Goal: Task Accomplishment & Management: Manage account settings

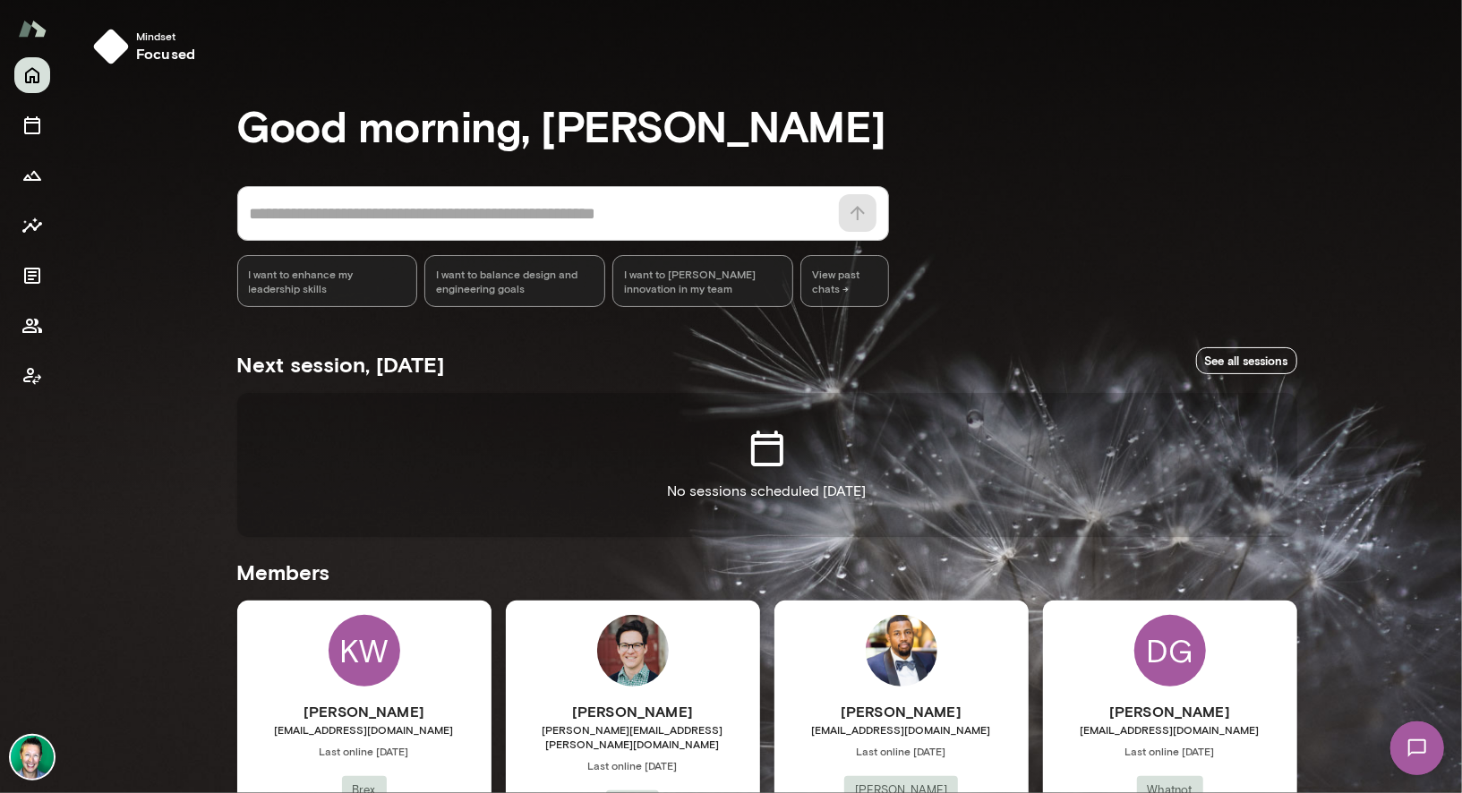
click at [48, 760] on img at bounding box center [32, 757] width 43 height 43
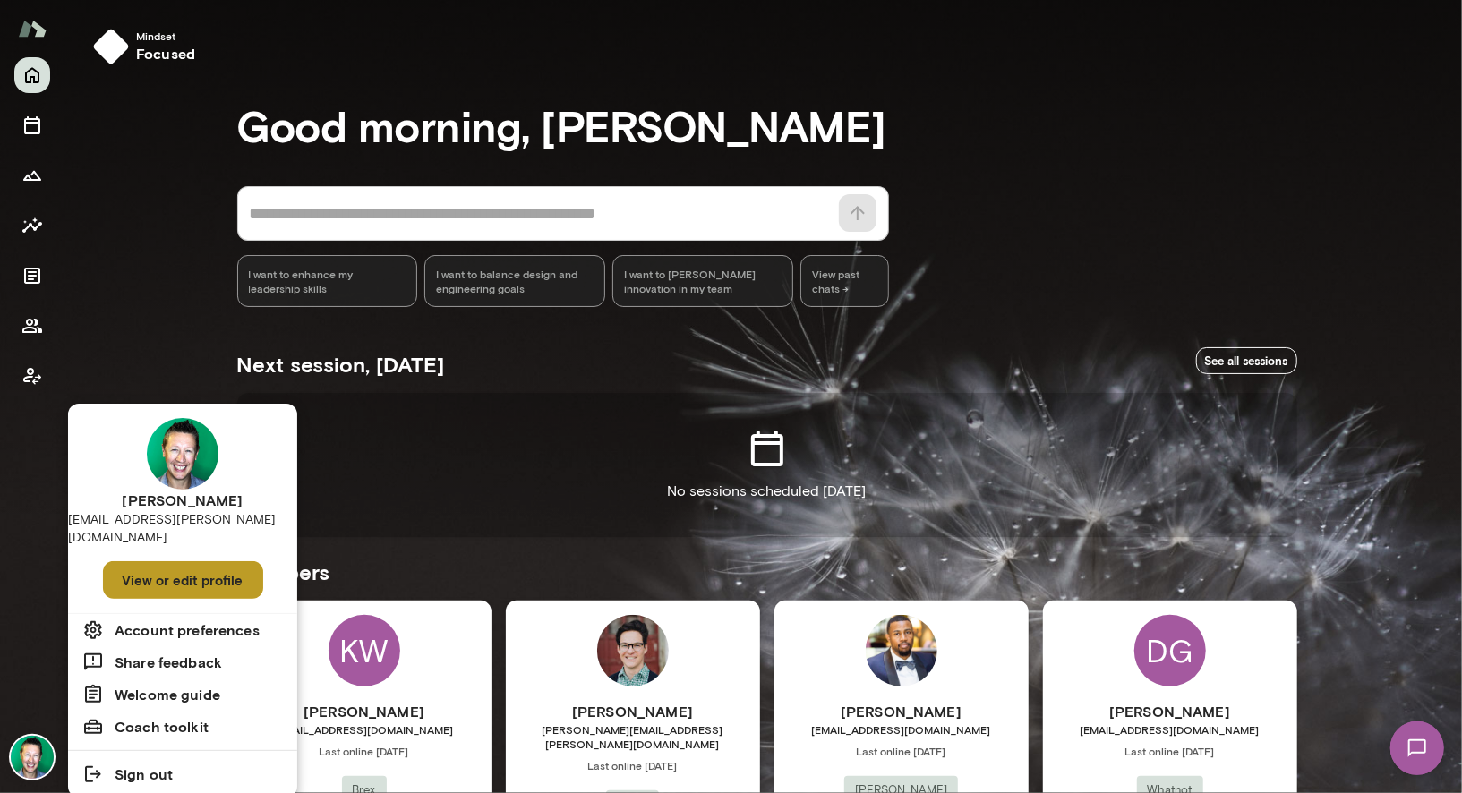
click at [144, 561] on button "View or edit profile" at bounding box center [183, 580] width 160 height 38
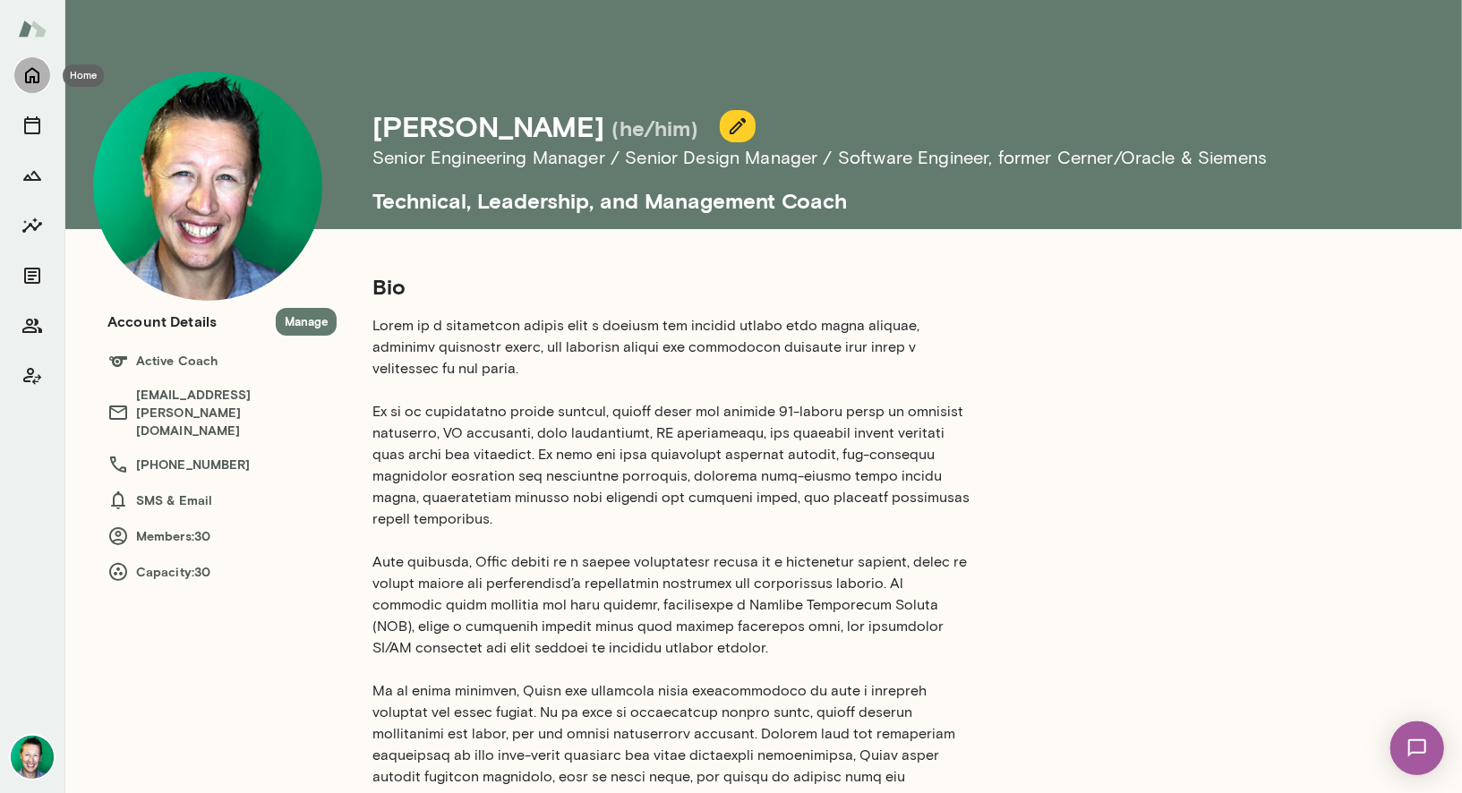
click at [42, 65] on icon "Home" at bounding box center [31, 74] width 21 height 21
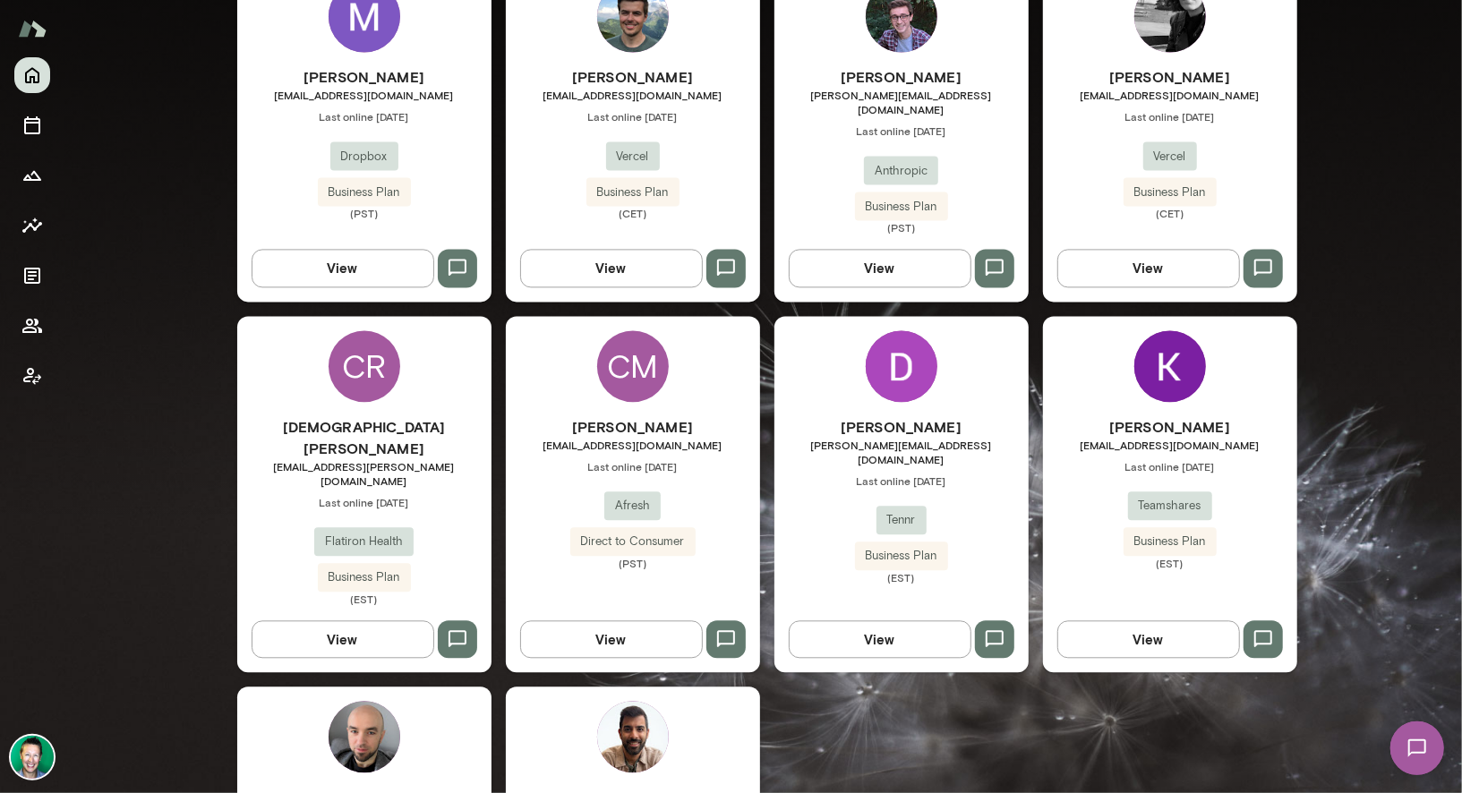
scroll to position [2392, 0]
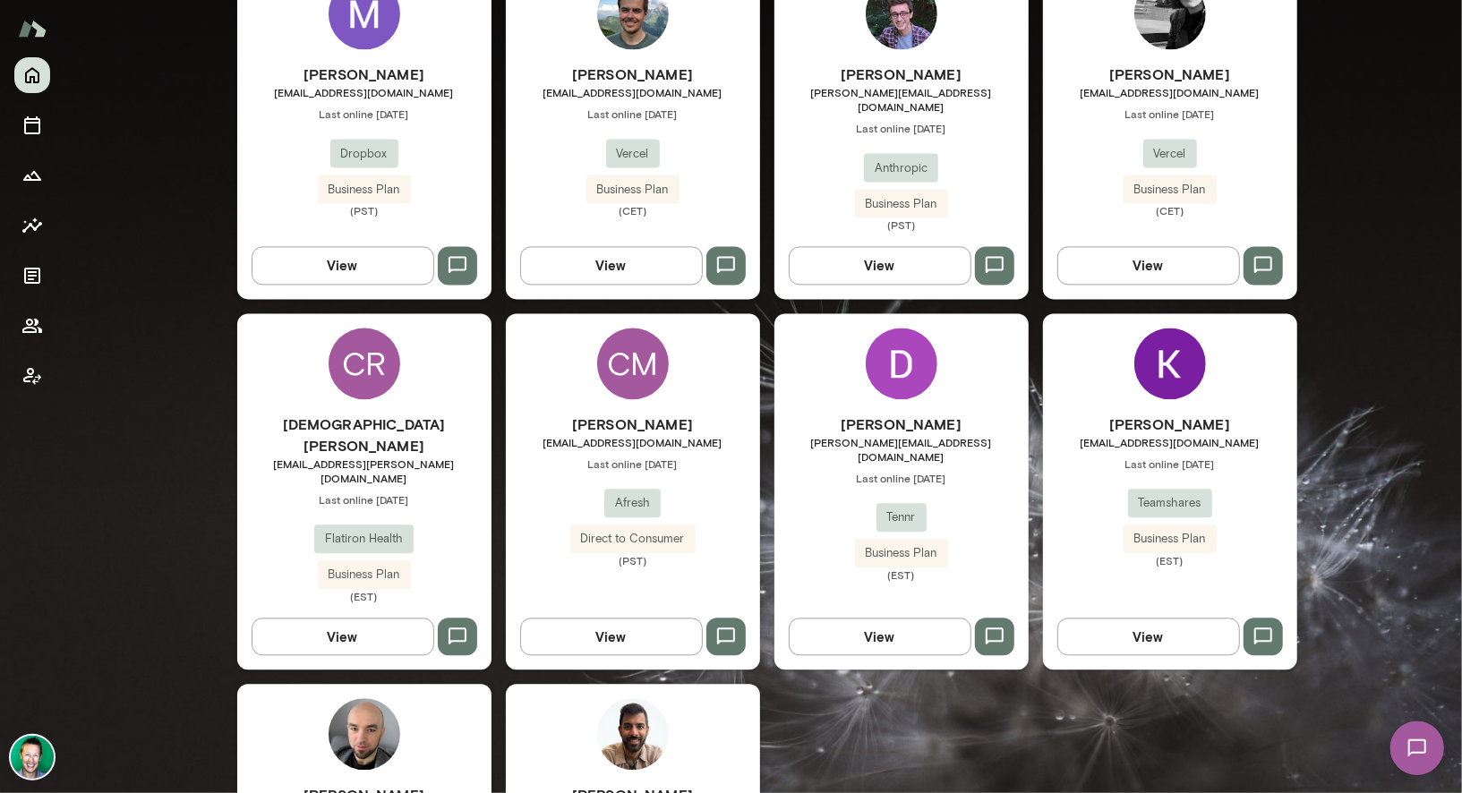
click at [1409, 747] on img at bounding box center [1416, 747] width 73 height 73
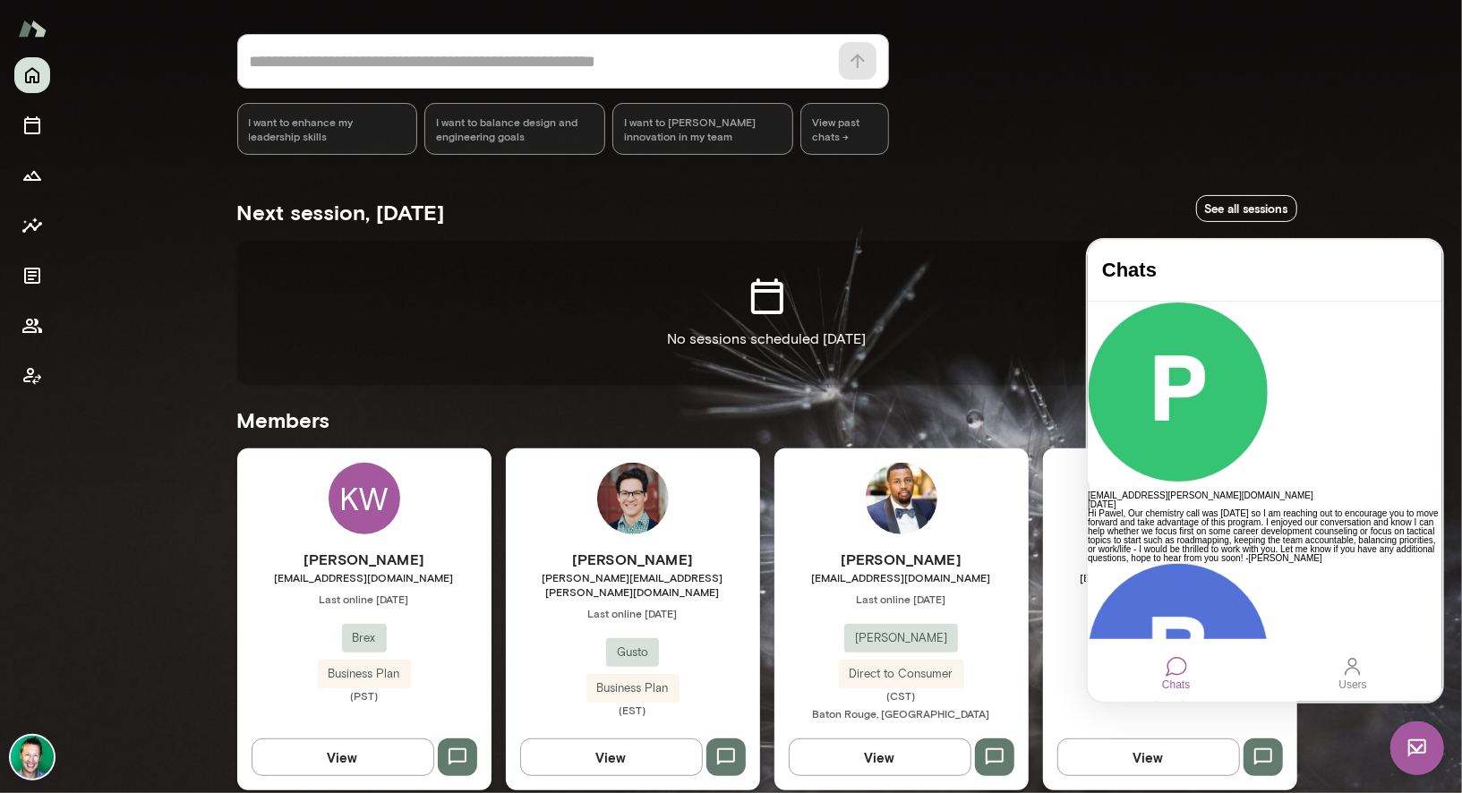
scroll to position [157, 0]
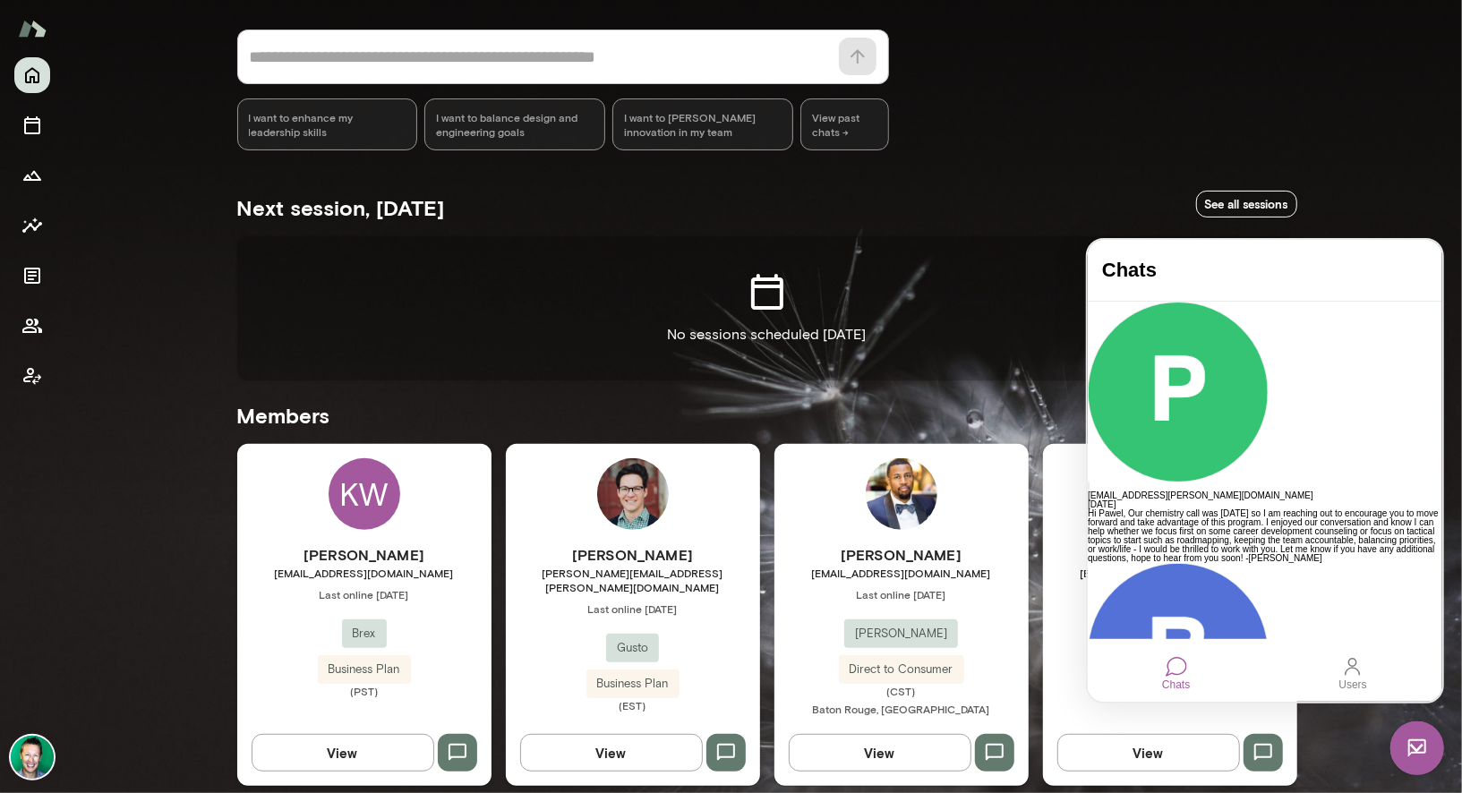
click at [1411, 744] on img at bounding box center [1417, 748] width 54 height 54
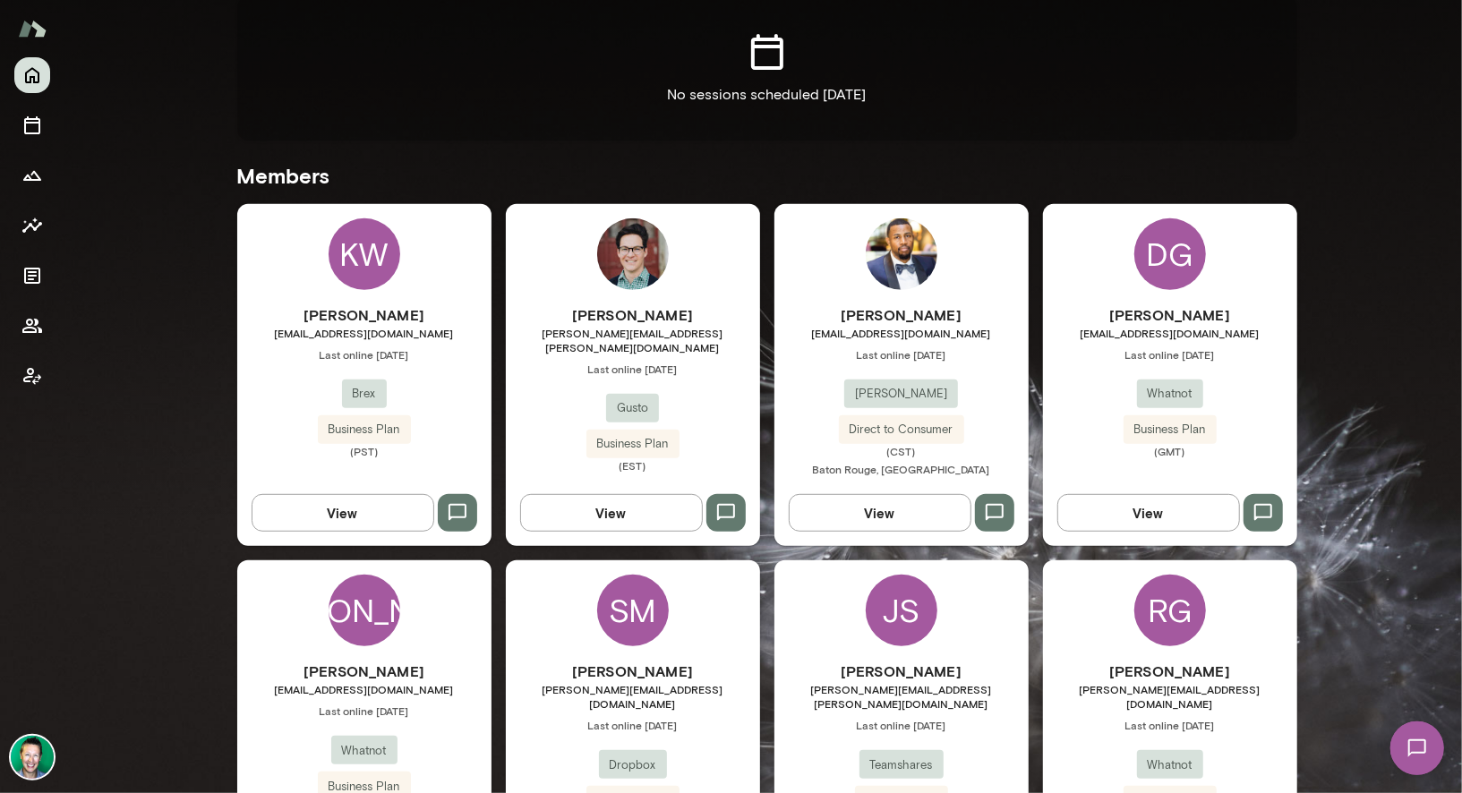
scroll to position [382, 0]
